Goal: Task Accomplishment & Management: Manage account settings

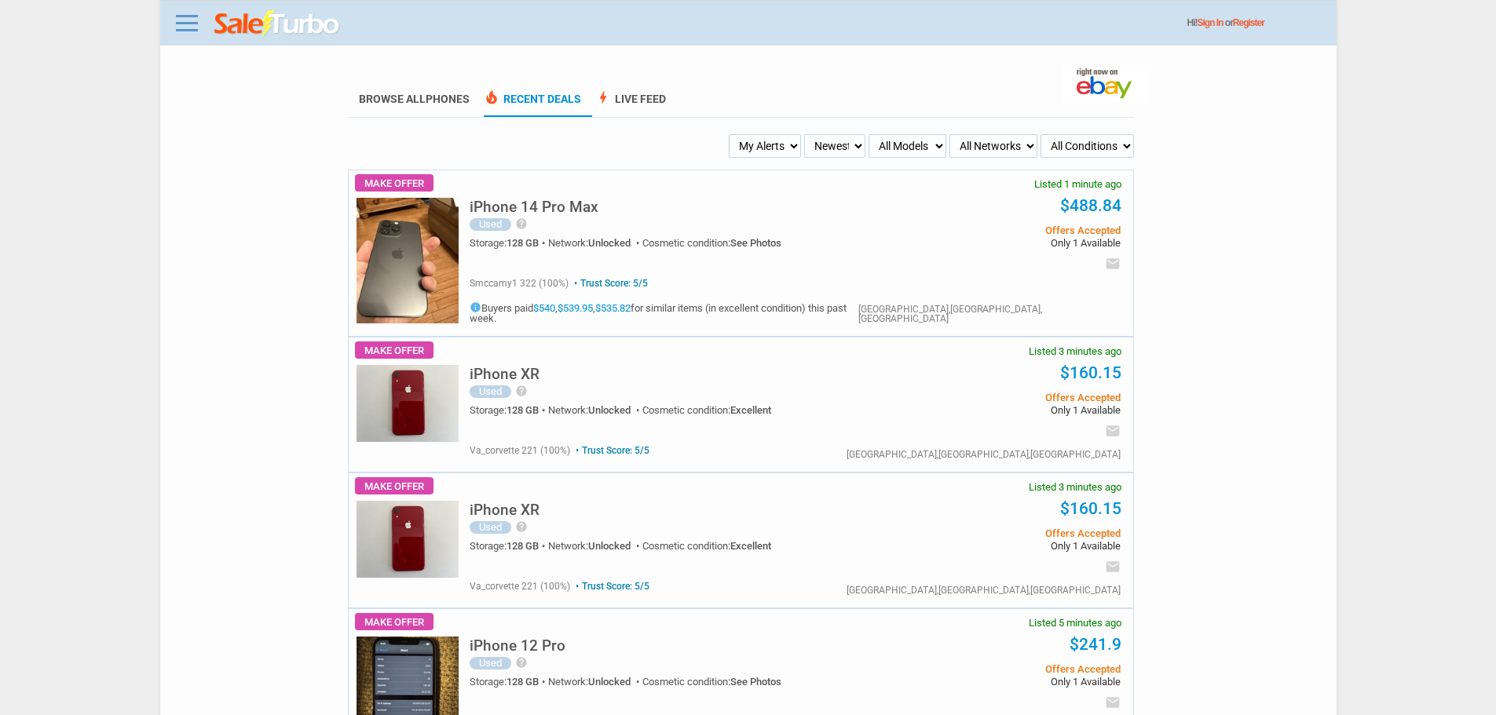
click at [755, 142] on select "My Alerts All Deals BIN Only w/ Offers Only" at bounding box center [765, 146] width 72 height 24
select select "flash_bin"
click at [731, 135] on select "My Alerts All Deals BIN Only w/ Offers Only" at bounding box center [765, 146] width 72 height 24
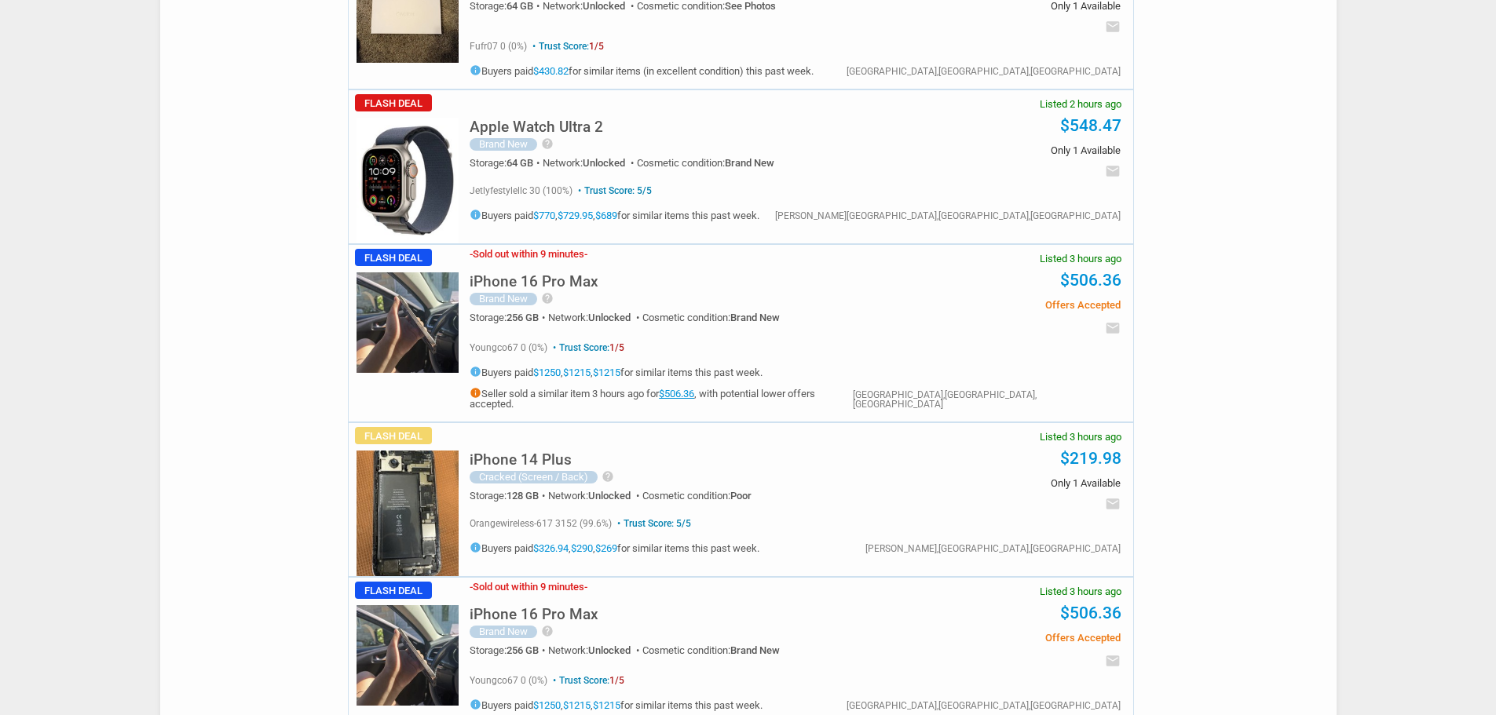
scroll to position [2198, 0]
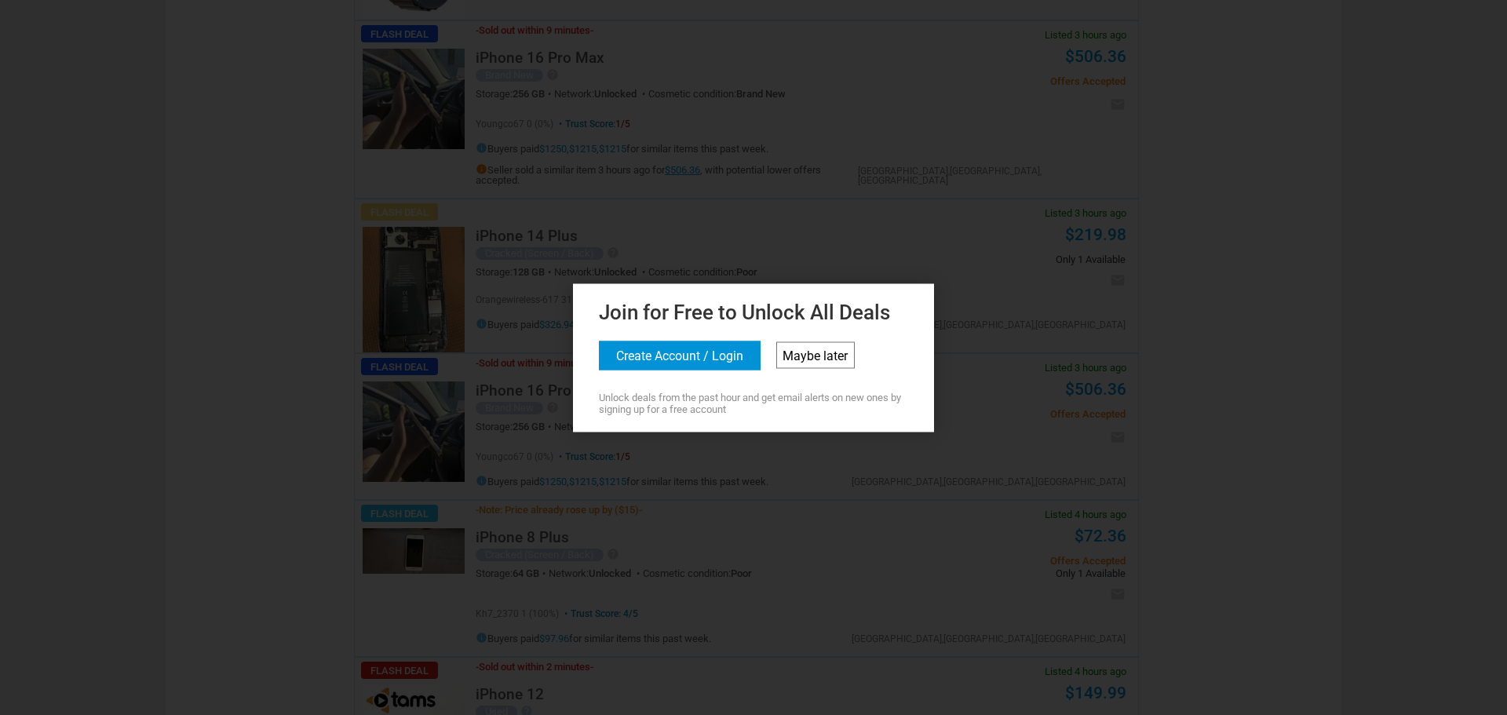
click at [803, 362] on link "Maybe later" at bounding box center [816, 355] width 79 height 27
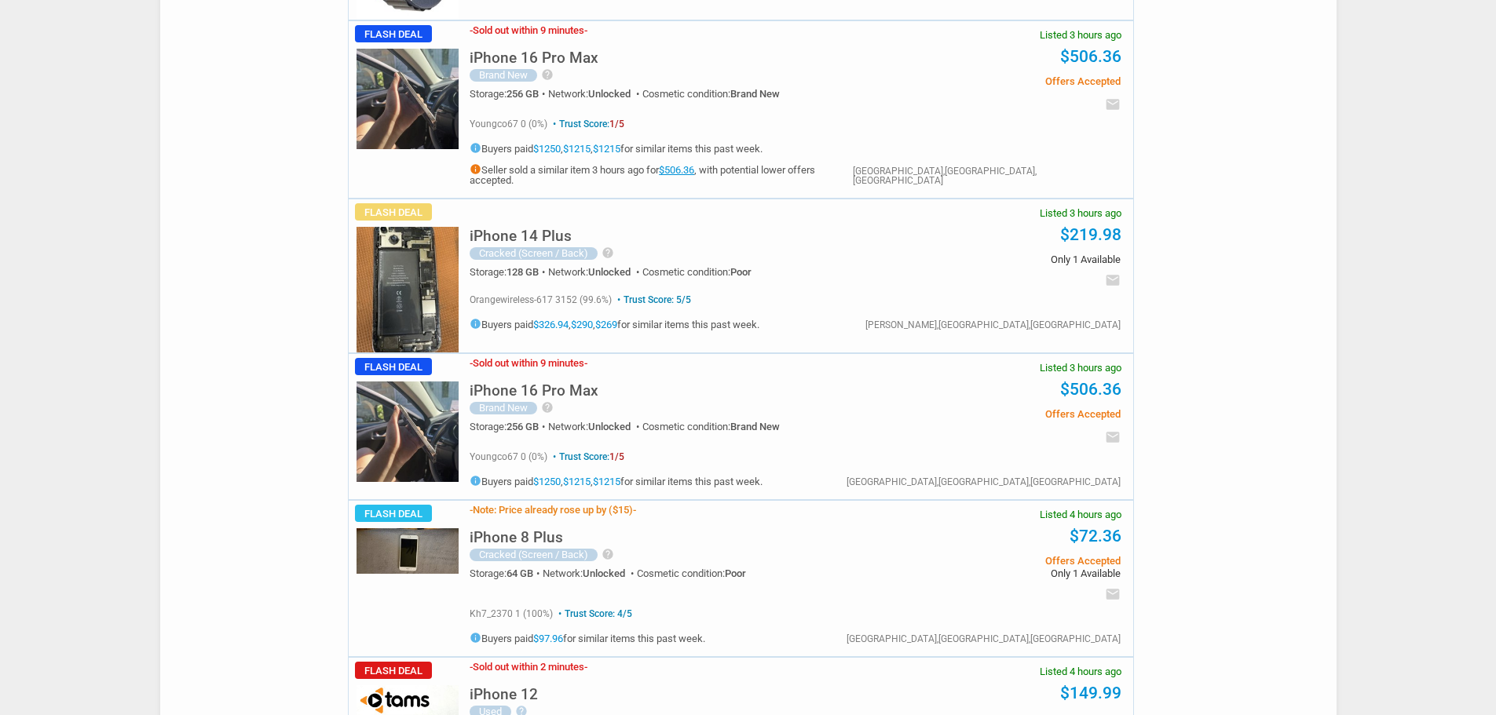
click at [616, 247] on div "Cracked (Screen / Back) help 14 plus 128gb unlocked but it is missing back glas…" at bounding box center [677, 254] width 414 height 14
click at [612, 247] on icon "help" at bounding box center [607, 253] width 13 height 13
